Goal: Communication & Community: Share content

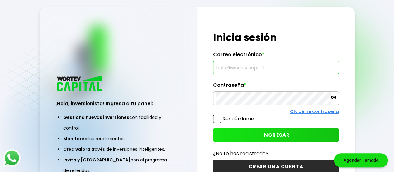
click at [243, 69] on input "text" at bounding box center [276, 67] width 120 height 13
type input "[EMAIL_ADDRESS][DOMAIN_NAME]"
click at [334, 100] on icon at bounding box center [334, 97] width 6 height 6
click at [252, 133] on button "INGRESAR" at bounding box center [276, 134] width 126 height 13
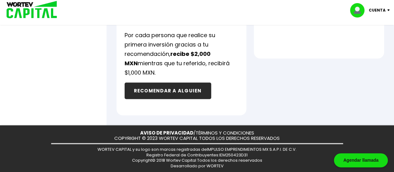
scroll to position [485, 0]
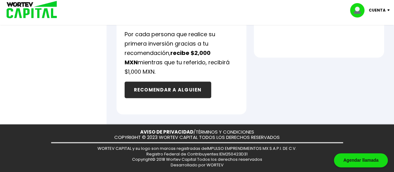
click at [161, 94] on button "RECOMENDAR A ALGUIEN" at bounding box center [168, 89] width 87 height 17
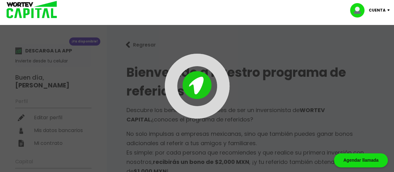
type input "[URL][DOMAIN_NAME]"
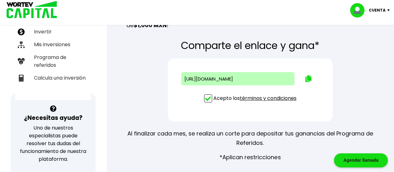
scroll to position [147, 0]
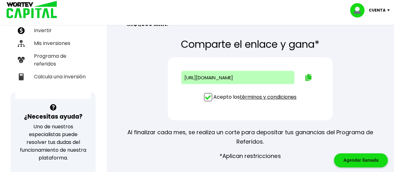
click at [305, 79] on img at bounding box center [308, 77] width 6 height 7
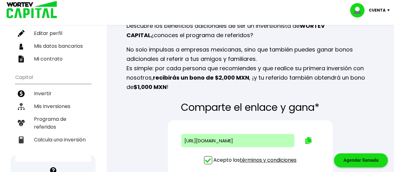
scroll to position [85, 0]
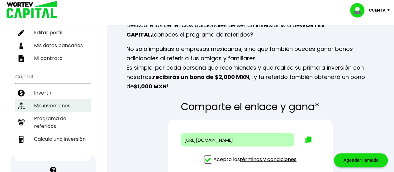
click at [67, 102] on li "Mis inversiones" at bounding box center [53, 105] width 76 height 13
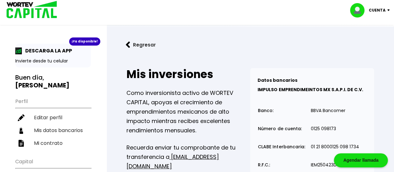
click at [373, 10] on p "Cuenta" at bounding box center [377, 10] width 17 height 9
click at [365, 43] on li "Cerrar sesión" at bounding box center [371, 41] width 50 height 13
